Goal: Transaction & Acquisition: Purchase product/service

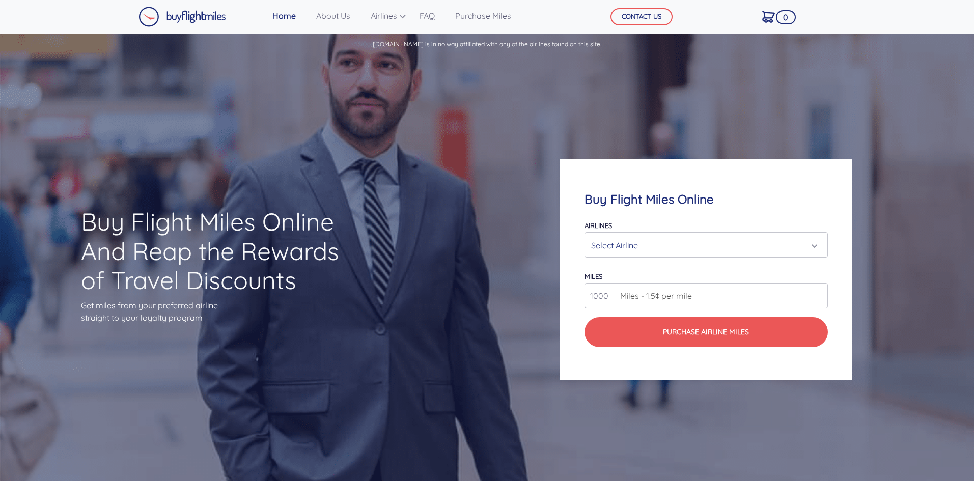
click at [651, 250] on div "Select Airline" at bounding box center [702, 245] width 223 height 19
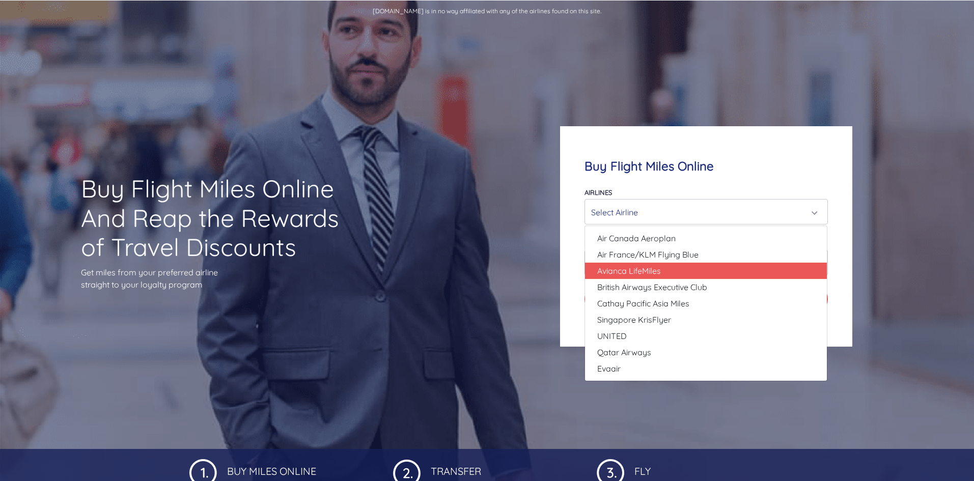
scroll to position [102, 0]
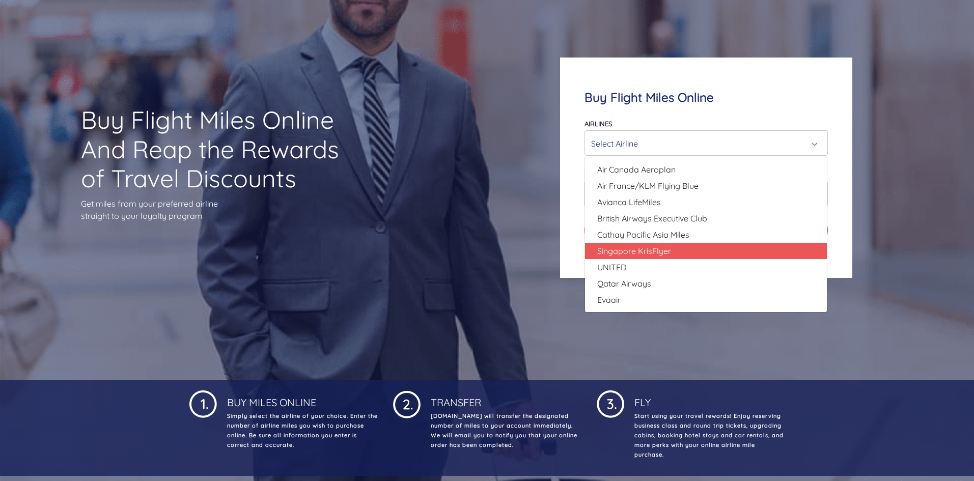
click at [623, 254] on span "Singapore KrisFlyer" at bounding box center [634, 251] width 74 height 12
select select "Singapore KrisFlyer"
type input "80000"
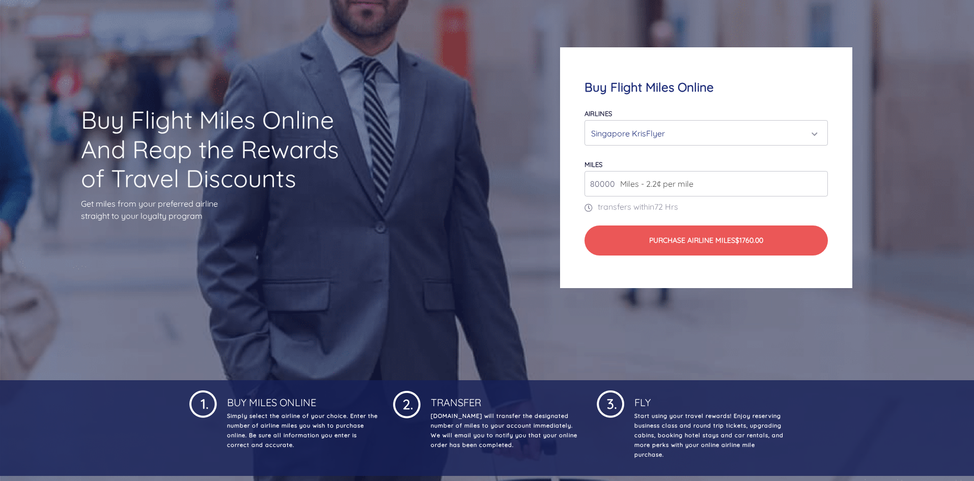
click at [621, 186] on span "Miles - 2.2¢ per mile" at bounding box center [654, 184] width 78 height 12
click at [621, 181] on span "Miles - 2.2¢ per mile" at bounding box center [654, 184] width 78 height 12
click at [618, 182] on span "Miles - 2.2¢ per mile" at bounding box center [654, 184] width 78 height 12
click at [596, 182] on input "80000" at bounding box center [705, 183] width 243 height 25
type input "20000"
